Goal: Navigation & Orientation: Find specific page/section

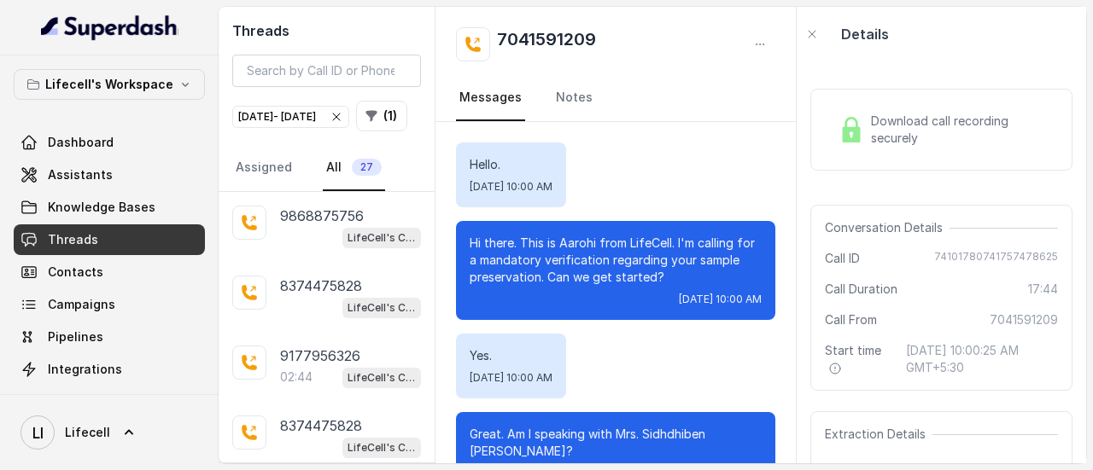
scroll to position [15980, 0]
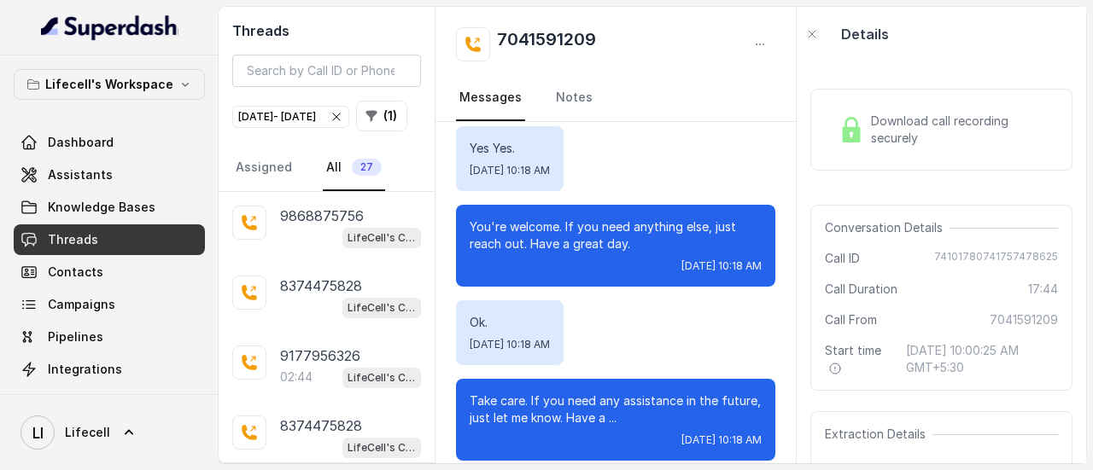
click at [343, 112] on icon "button" at bounding box center [337, 117] width 14 height 14
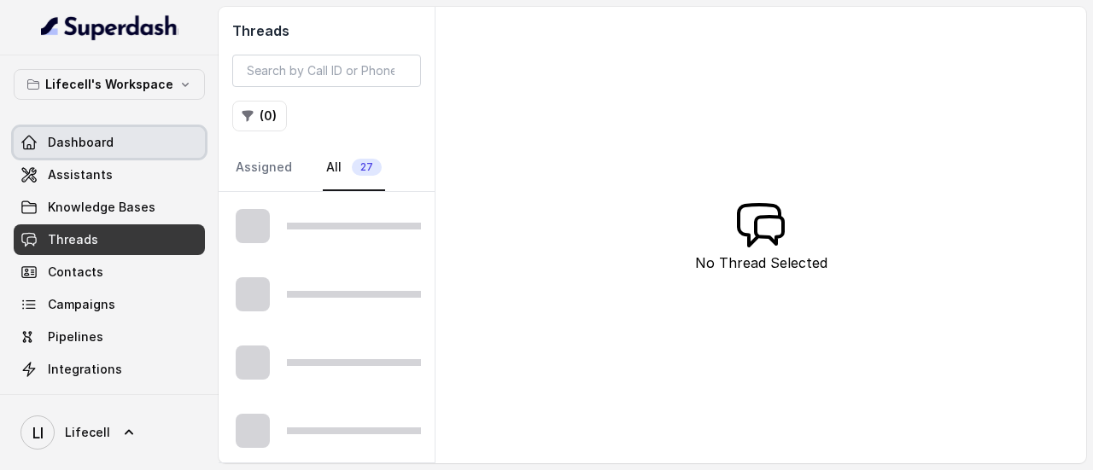
click at [104, 143] on span "Dashboard" at bounding box center [81, 142] width 66 height 17
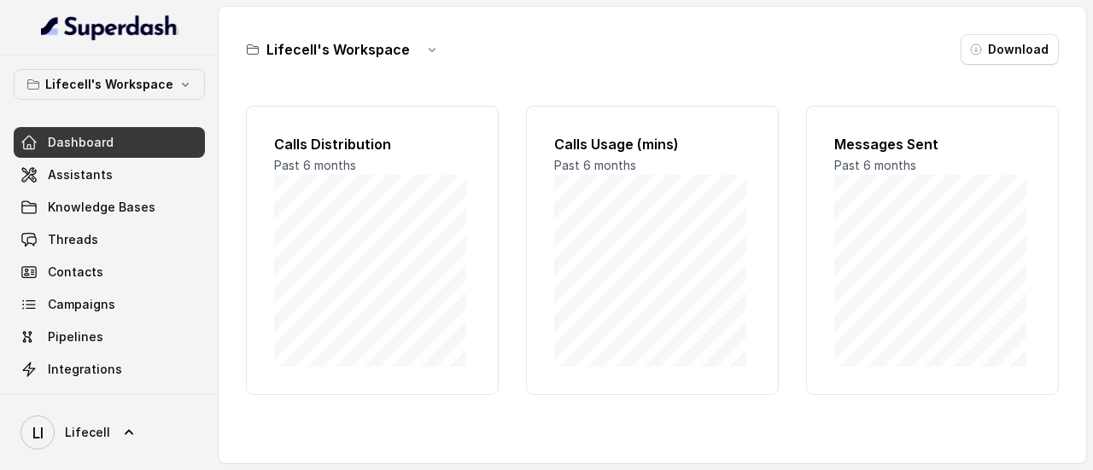
scroll to position [196, 0]
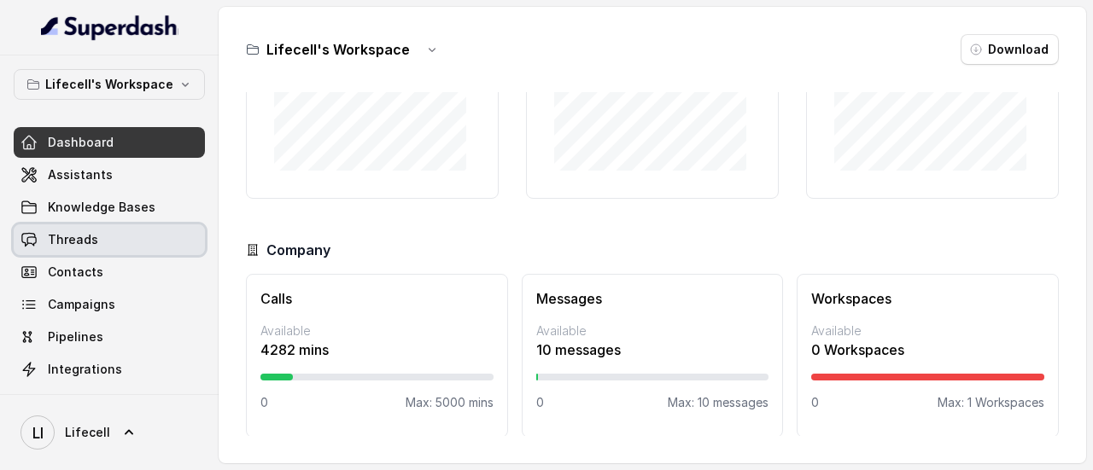
click at [121, 243] on link "Threads" at bounding box center [109, 240] width 191 height 31
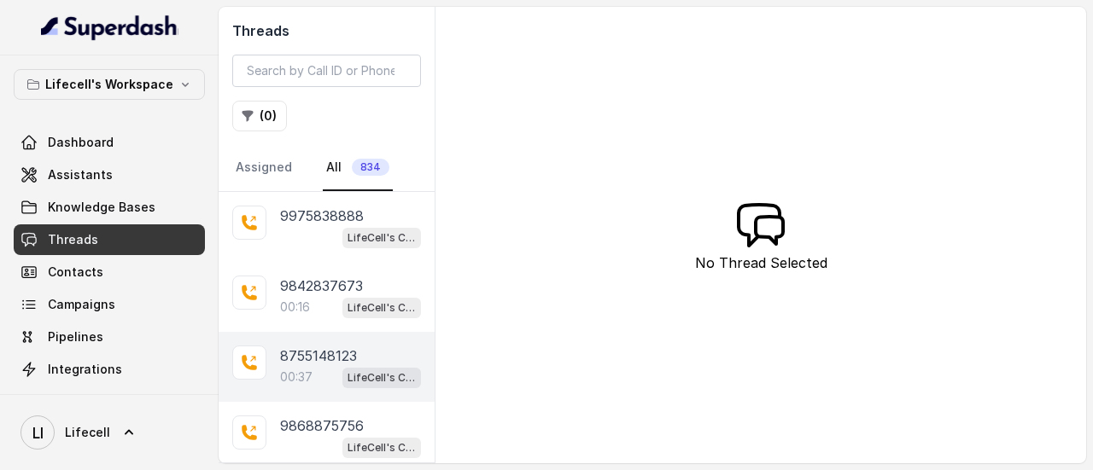
click at [342, 370] on span "LifeCell's Call Assistant" at bounding box center [381, 378] width 79 height 20
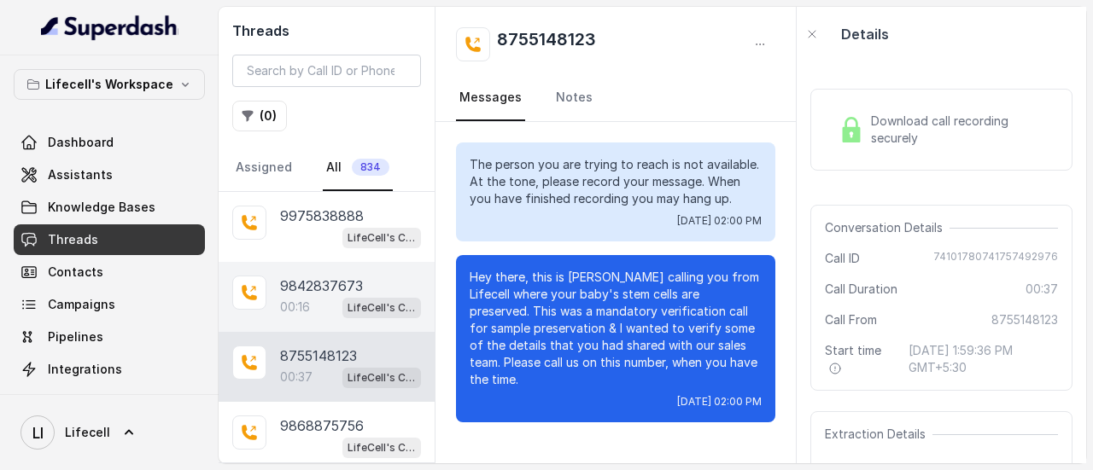
click at [278, 295] on div "9842837673 00:16 LifeCell's Call Assistant" at bounding box center [327, 297] width 216 height 70
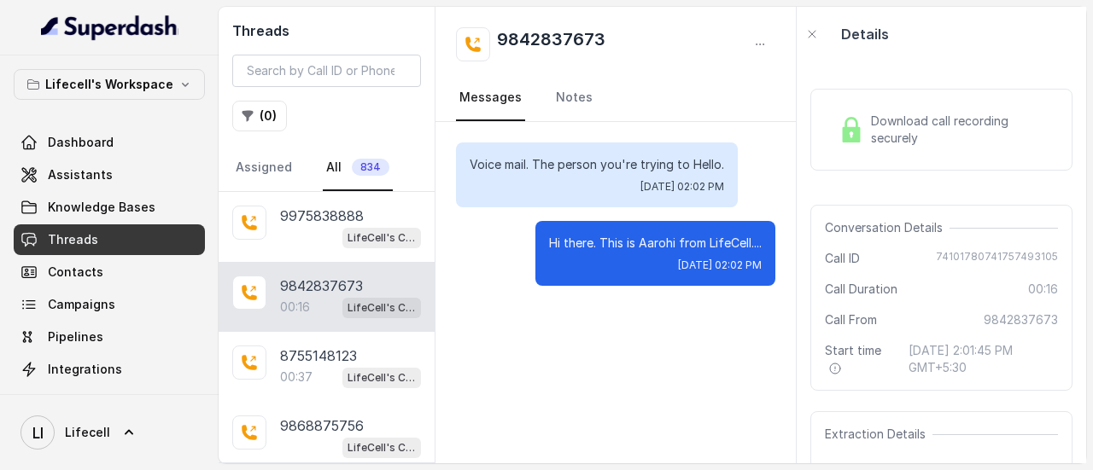
scroll to position [238, 0]
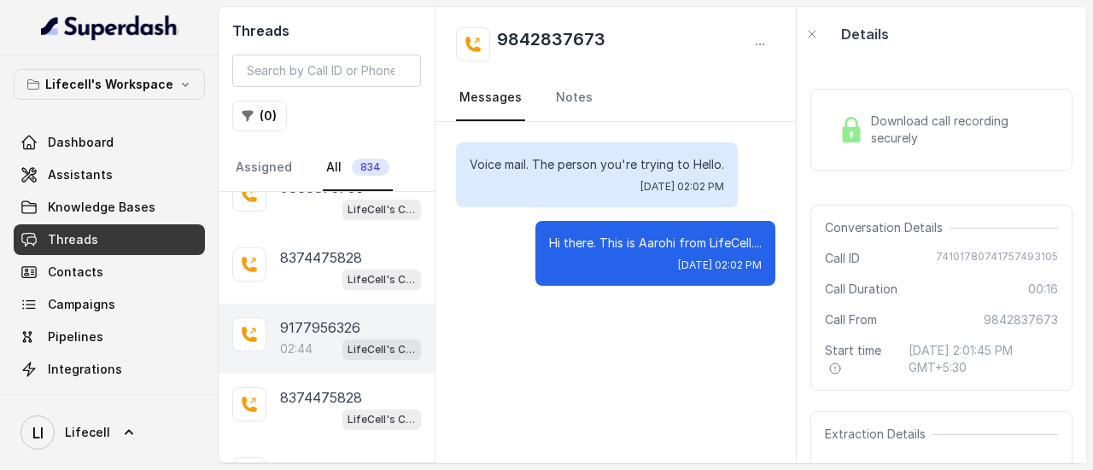
click at [292, 341] on p "02:44" at bounding box center [296, 349] width 32 height 17
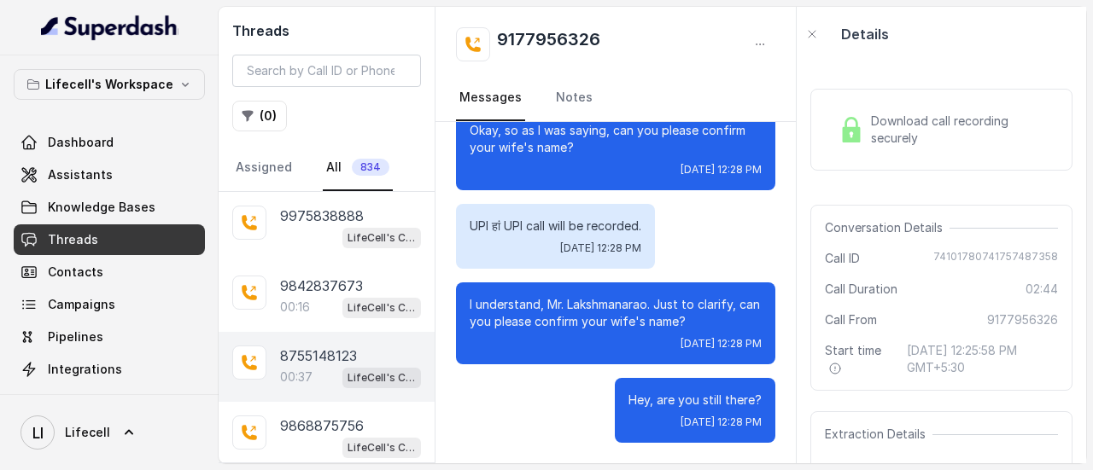
click at [326, 373] on div "00:37 LifeCell's Call Assistant" at bounding box center [350, 377] width 141 height 22
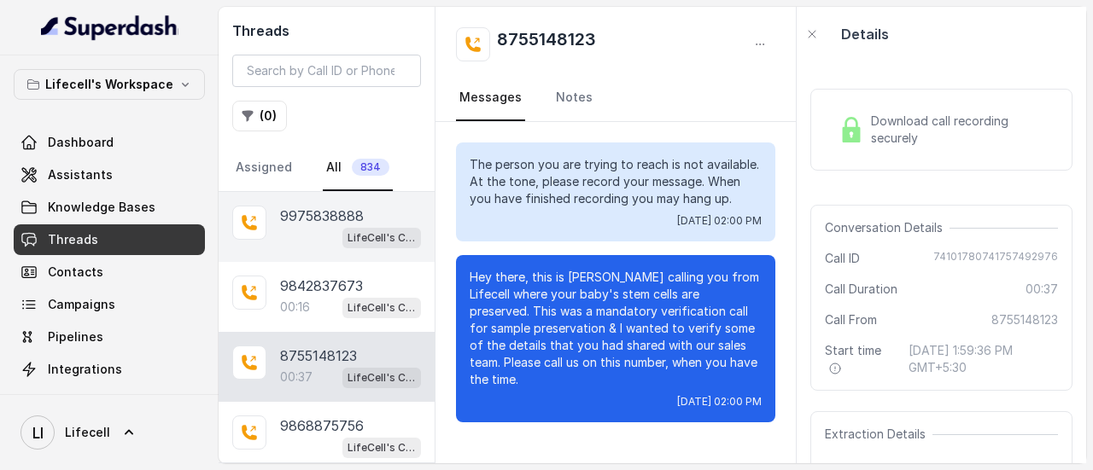
click at [322, 234] on div "LifeCell's Call Assistant" at bounding box center [350, 237] width 141 height 22
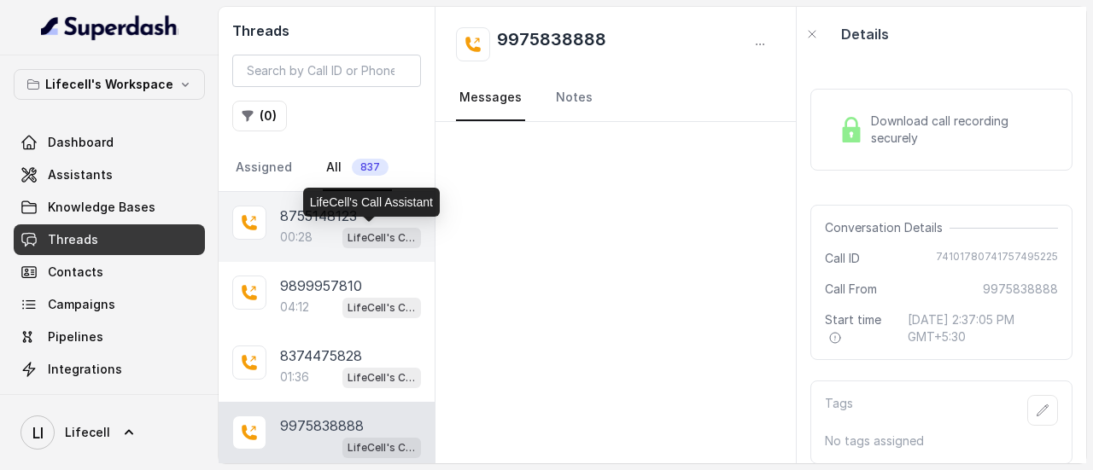
click at [347, 230] on p "LifeCell's Call Assistant" at bounding box center [381, 238] width 68 height 17
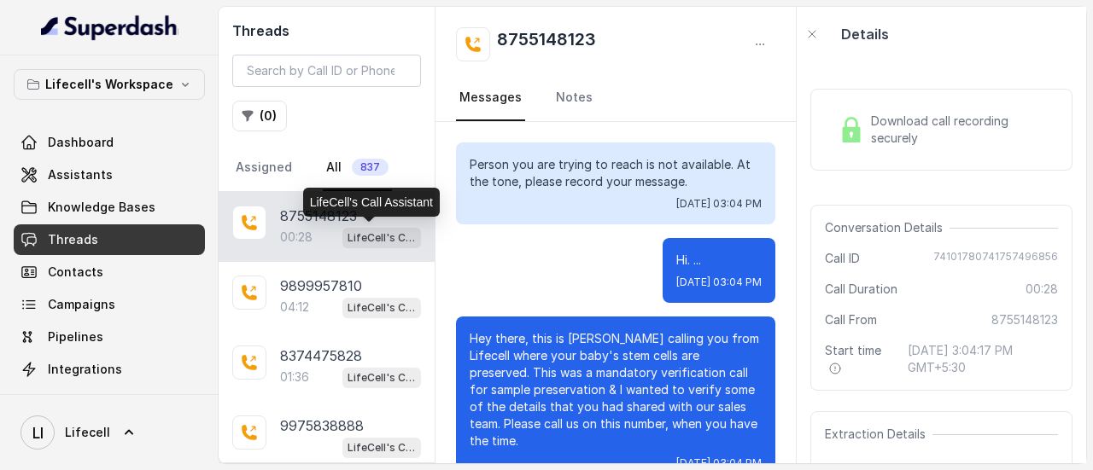
scroll to position [40, 0]
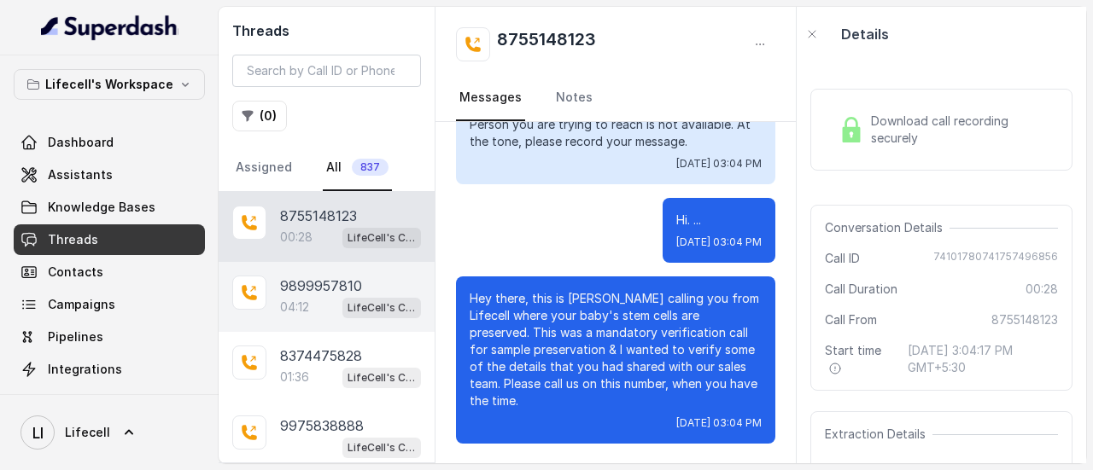
click at [341, 293] on p "9899957810" at bounding box center [321, 286] width 82 height 20
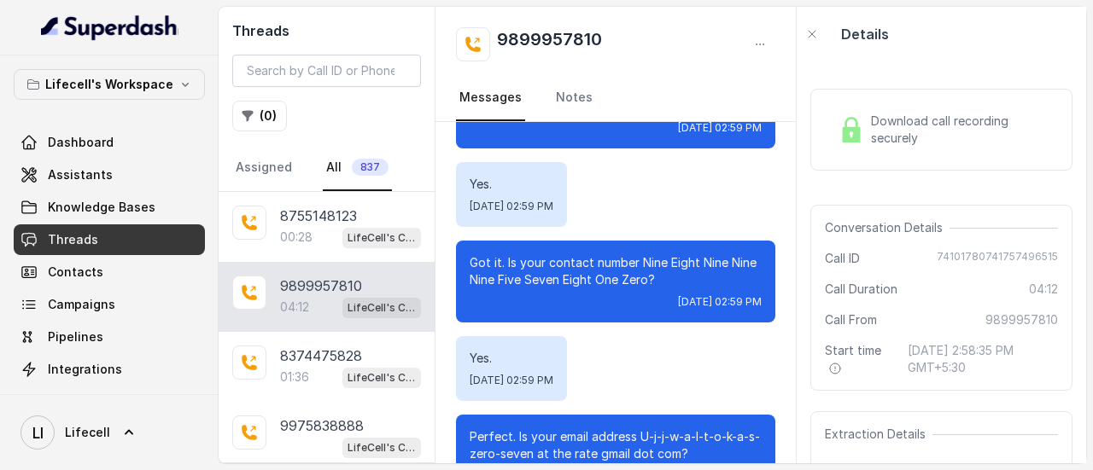
scroll to position [481, 0]
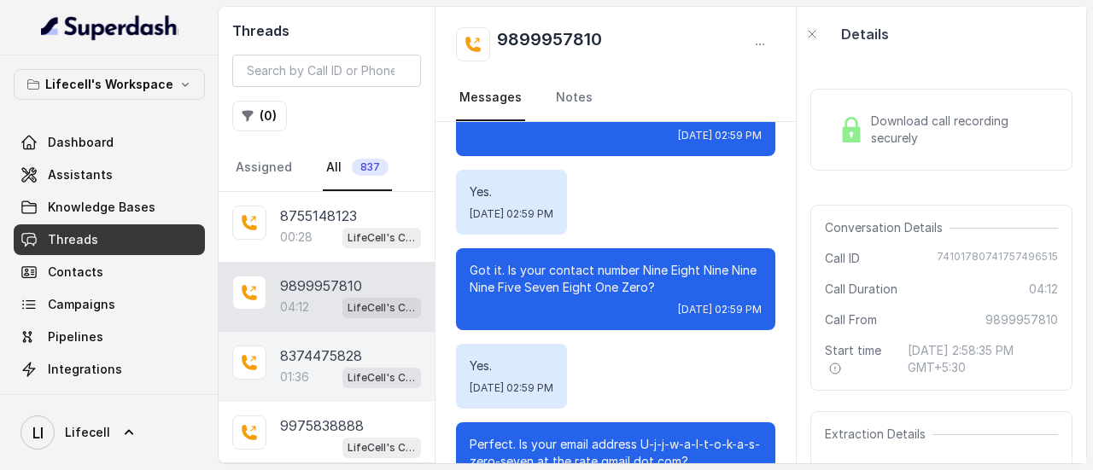
click at [313, 385] on div "01:36 LifeCell's Call Assistant" at bounding box center [350, 377] width 141 height 22
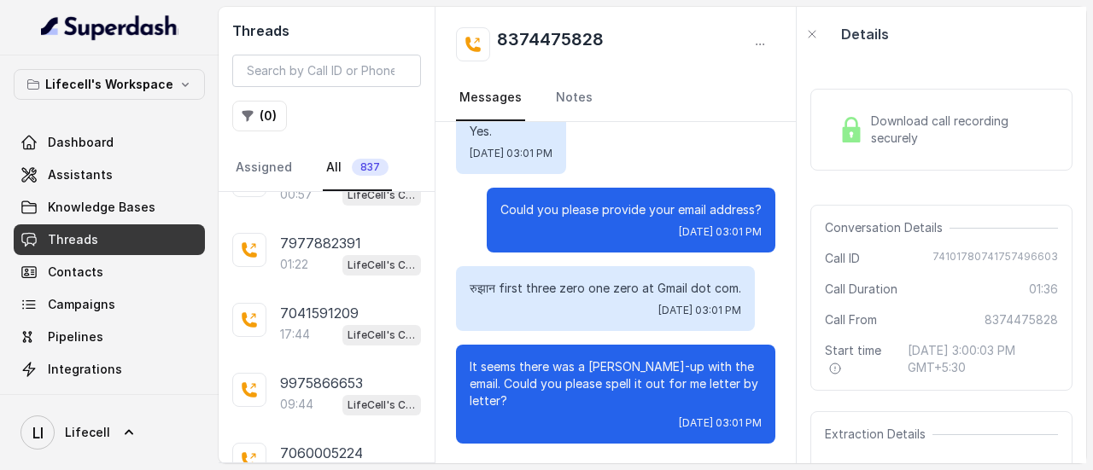
scroll to position [1195, 0]
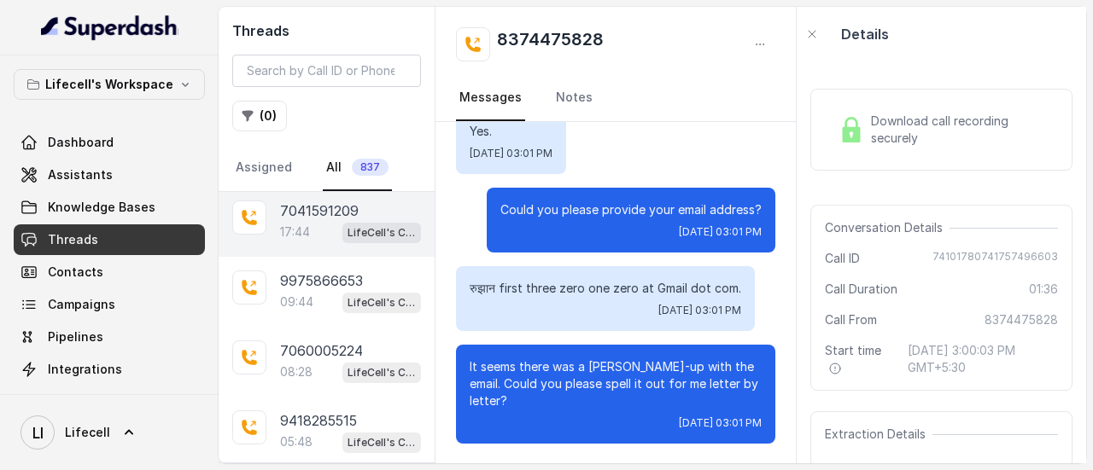
click at [316, 201] on p "7041591209" at bounding box center [319, 211] width 79 height 20
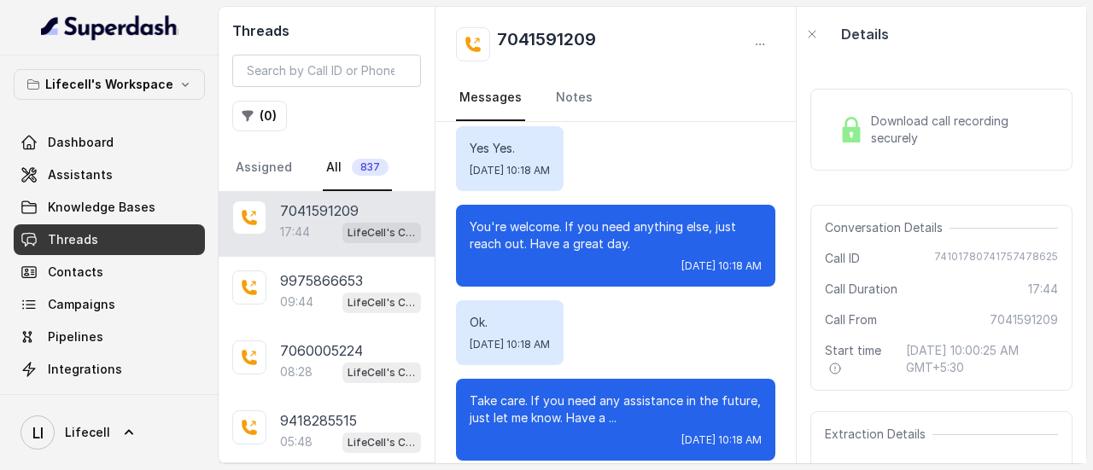
scroll to position [780, 0]
